Goal: Find specific page/section: Find specific page/section

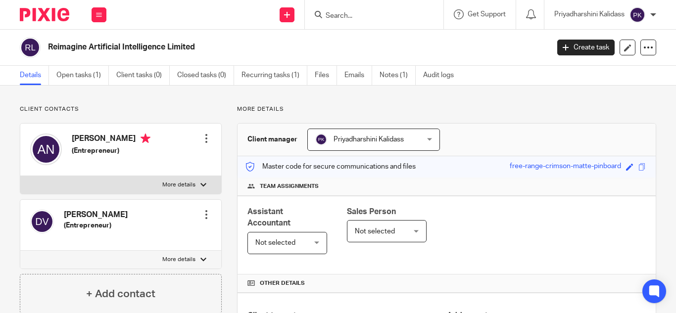
click at [358, 16] on input "Search" at bounding box center [369, 16] width 89 height 9
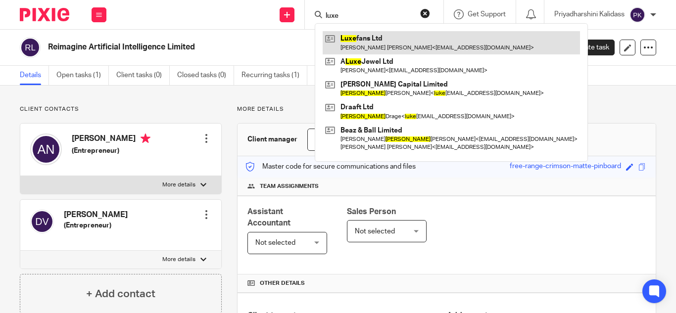
type input "luxe"
click at [370, 42] on link at bounding box center [451, 42] width 257 height 23
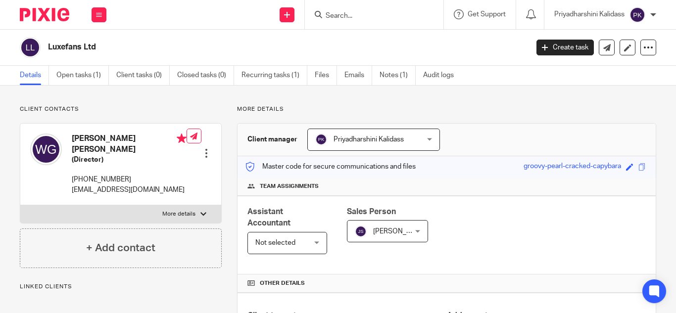
scroll to position [295, 0]
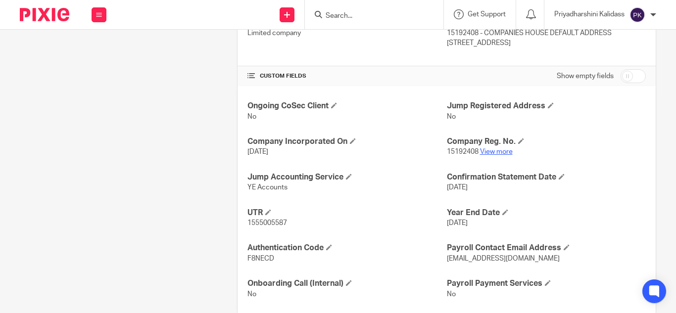
click at [492, 151] on link "View more" at bounding box center [496, 151] width 33 height 7
